Goal: Entertainment & Leisure: Browse casually

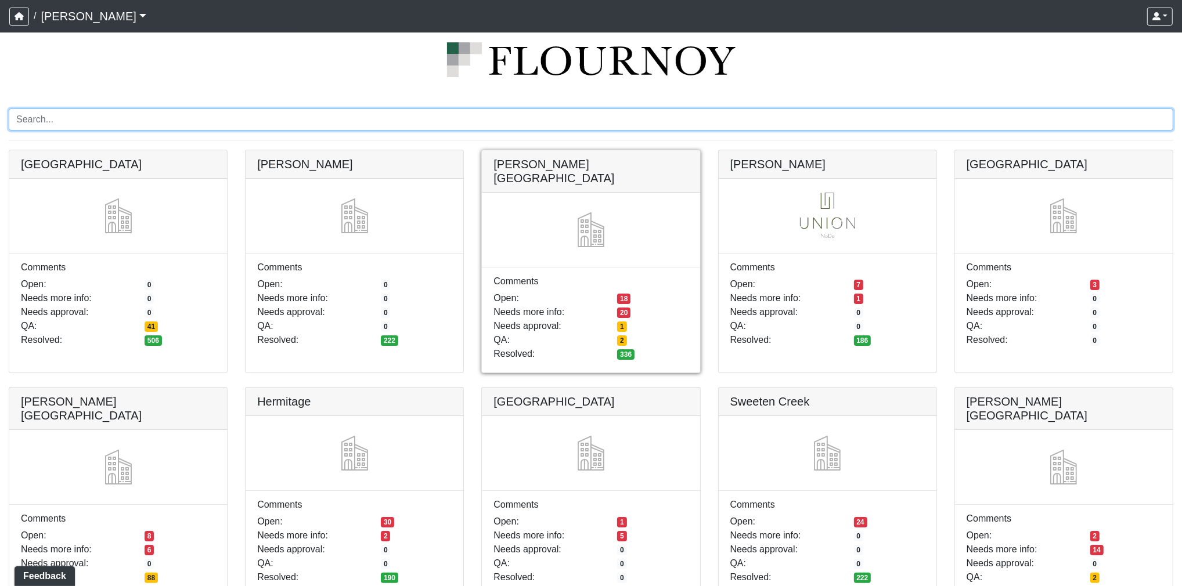
scroll to position [33, 0]
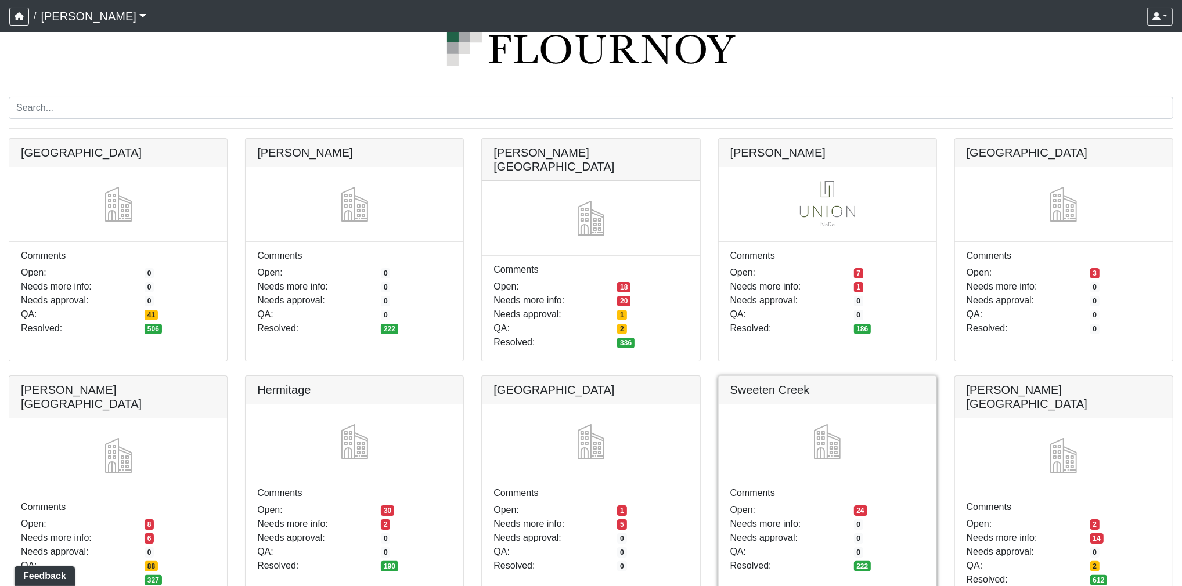
click at [834, 376] on link at bounding box center [827, 376] width 218 height 0
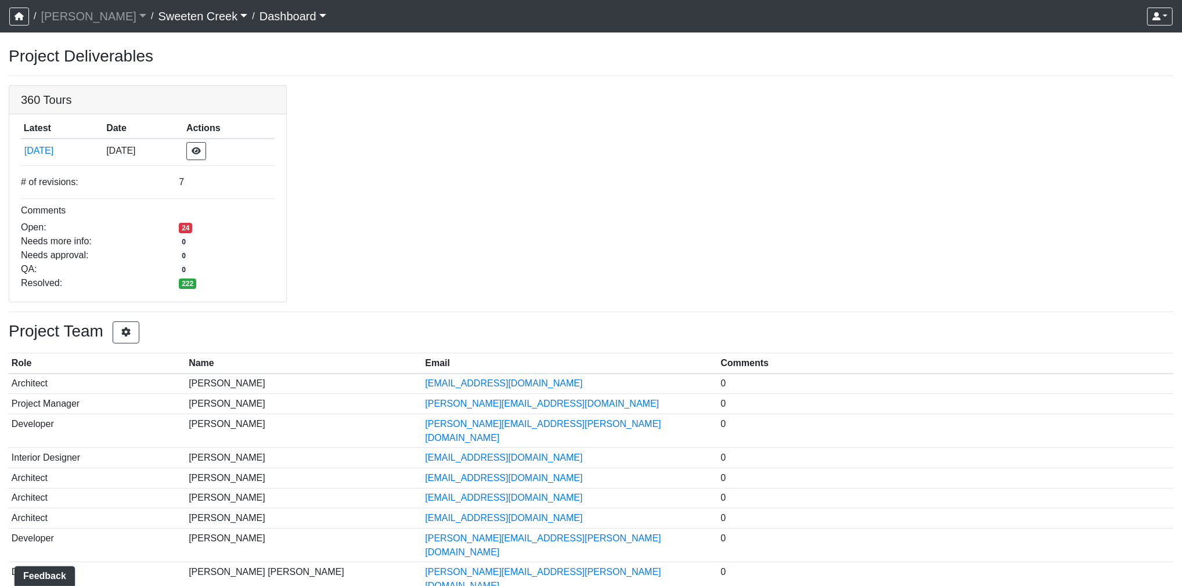
scroll to position [73, 0]
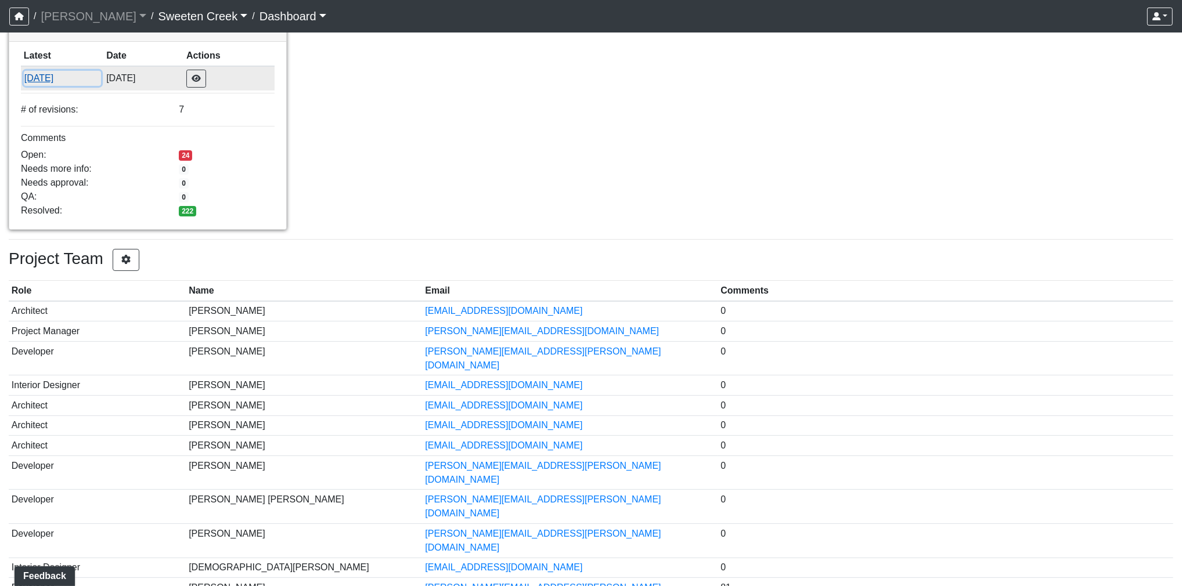
click at [42, 78] on button "[DATE]" at bounding box center [62, 78] width 77 height 15
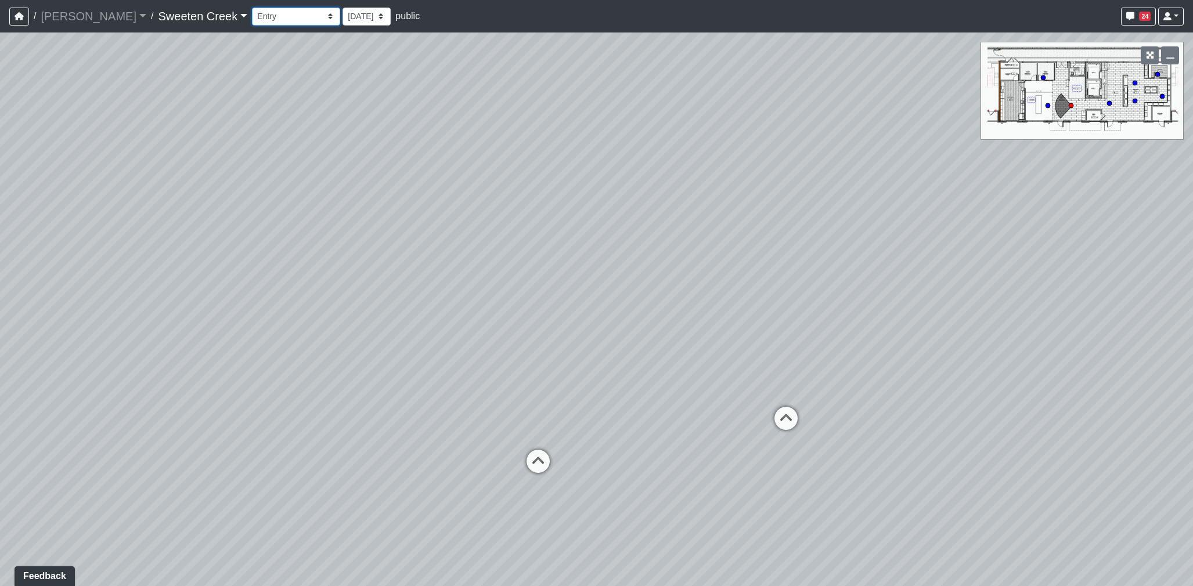
click at [258, 13] on select "Bistro Fitness - Hobby Booth Seating Counter Dining Dining 2 Elevators Elevator…" at bounding box center [296, 17] width 88 height 18
click at [252, 8] on select "Bistro Fitness - Hobby Booth Seating Counter Dining Dining 2 Elevators Elevator…" at bounding box center [296, 17] width 88 height 18
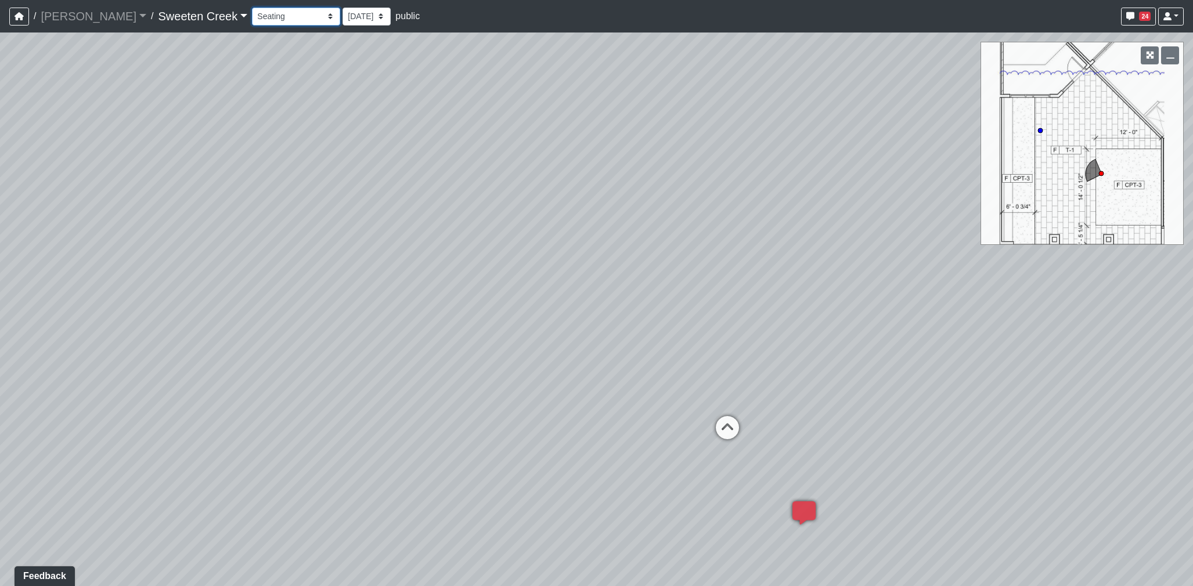
click at [269, 20] on select "Bistro Fitness - Hobby Booth Seating Counter Dining Dining 2 Elevators Elevator…" at bounding box center [296, 17] width 88 height 18
click at [252, 8] on select "Bistro Fitness - Hobby Booth Seating Counter Dining Dining 2 Elevators Elevator…" at bounding box center [296, 17] width 88 height 18
select select "gTk87csET8e98qecoUiXxw"
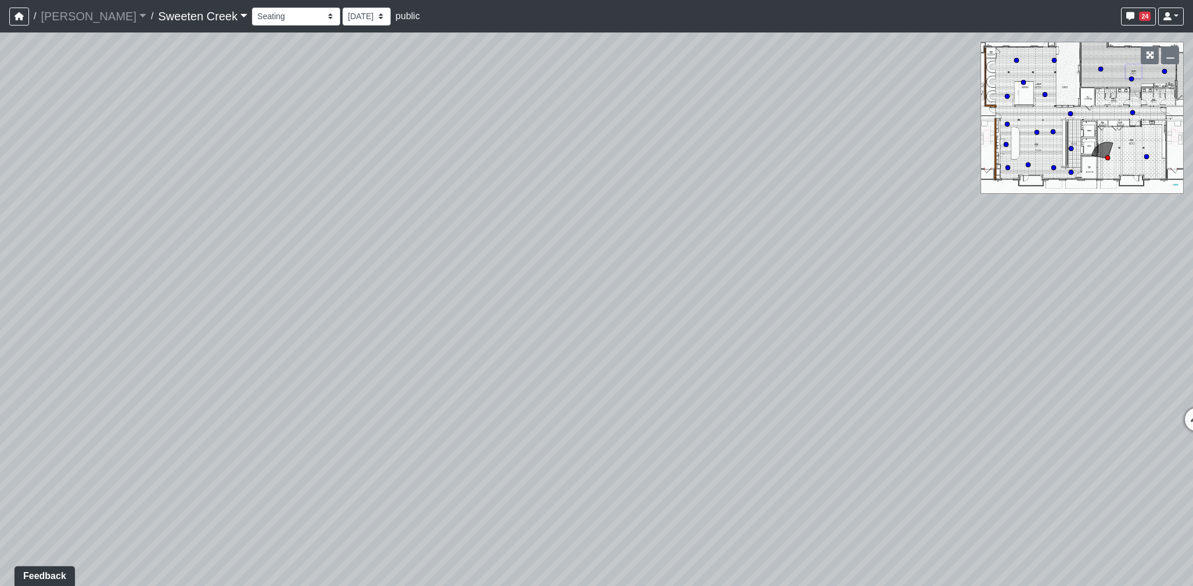
drag, startPoint x: 1074, startPoint y: 399, endPoint x: 280, endPoint y: 250, distance: 807.8
click at [280, 250] on div "Loading... Office Loading... Reception Loading... Mailroom - Elevator Lobby Loa…" at bounding box center [596, 309] width 1193 height 554
drag, startPoint x: 593, startPoint y: 294, endPoint x: 492, endPoint y: 359, distance: 119.6
click at [492, 359] on div "Loading... Office Loading... Reception Loading... Mailroom - Elevator Lobby Loa…" at bounding box center [596, 309] width 1193 height 554
